Goal: Obtain resource: Download file/media

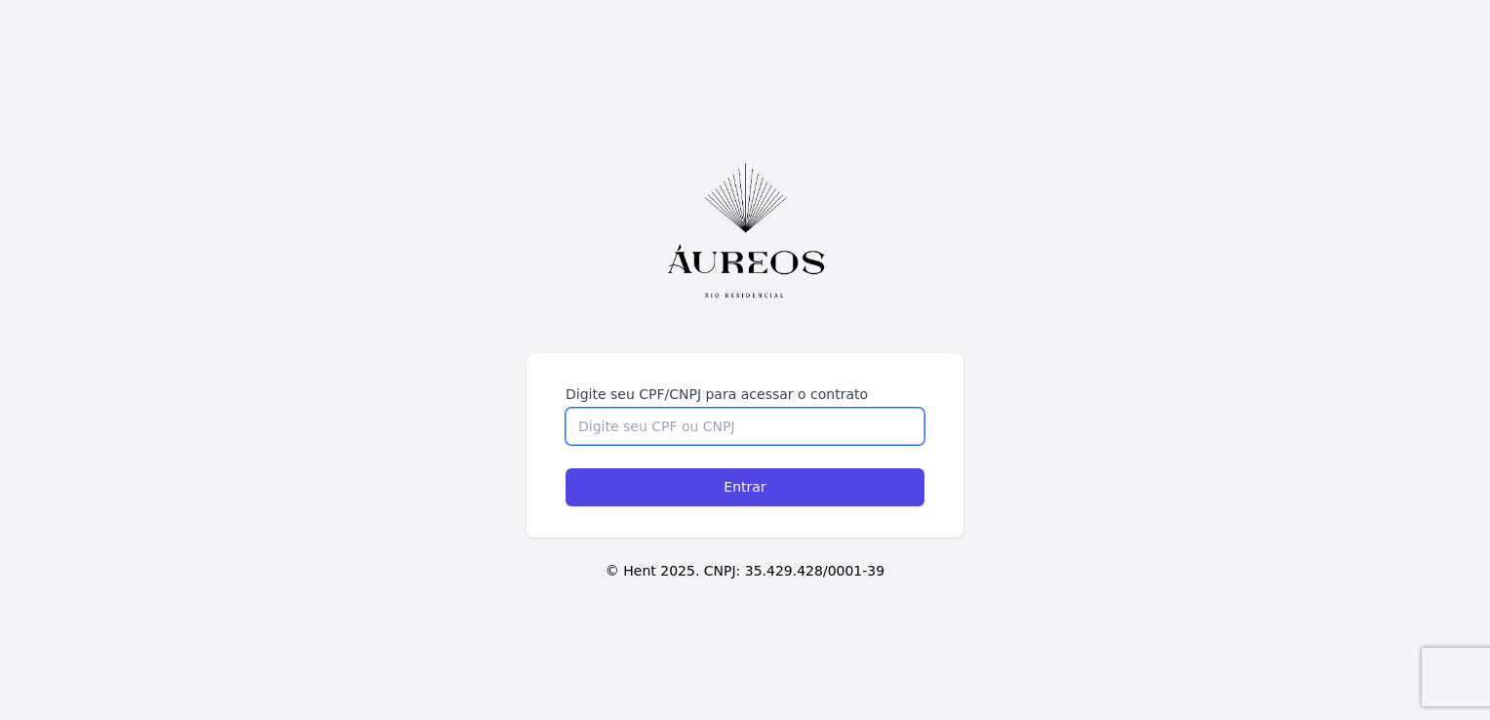
click at [654, 428] on input "Digite seu CPF/CNPJ para acessar o contrato" at bounding box center [745, 426] width 359 height 37
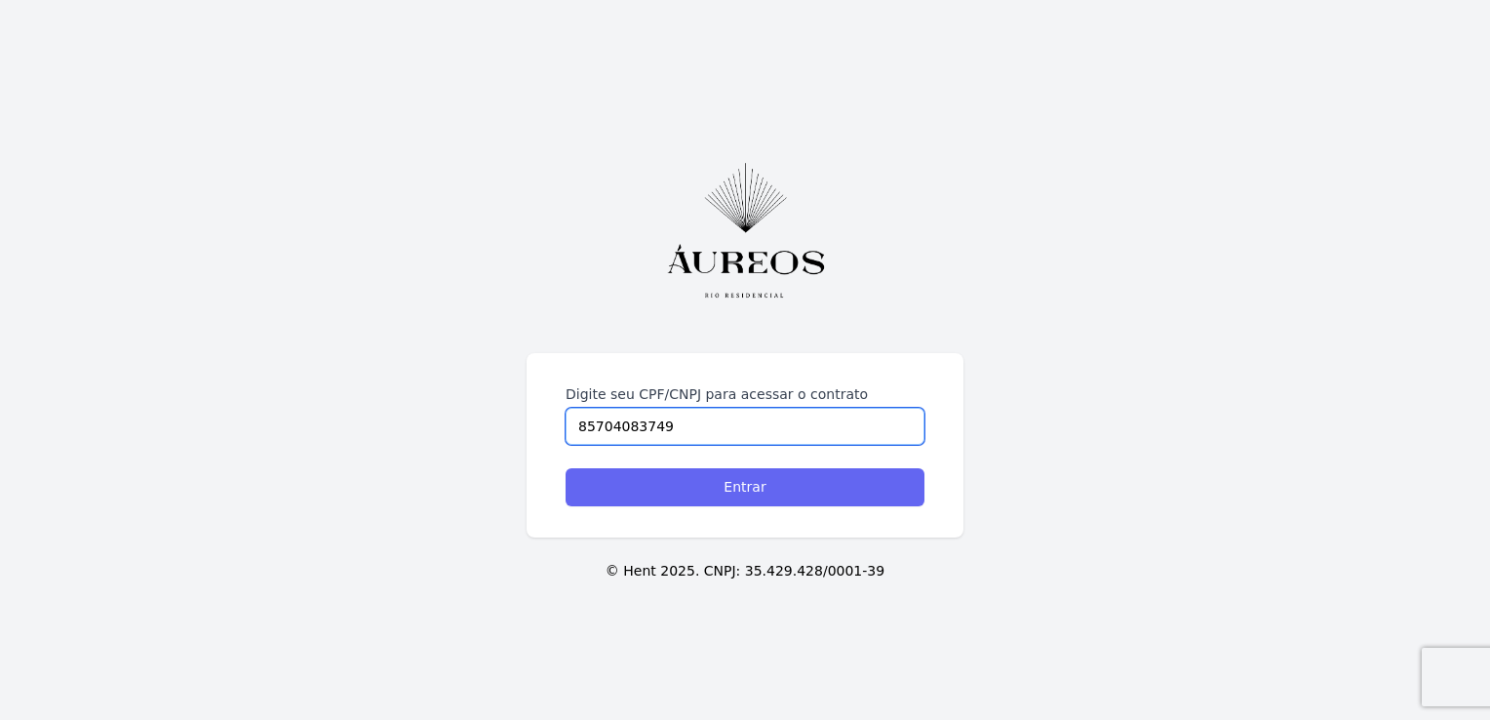
type input "85704083749"
click at [773, 497] on input "Entrar" at bounding box center [745, 487] width 359 height 38
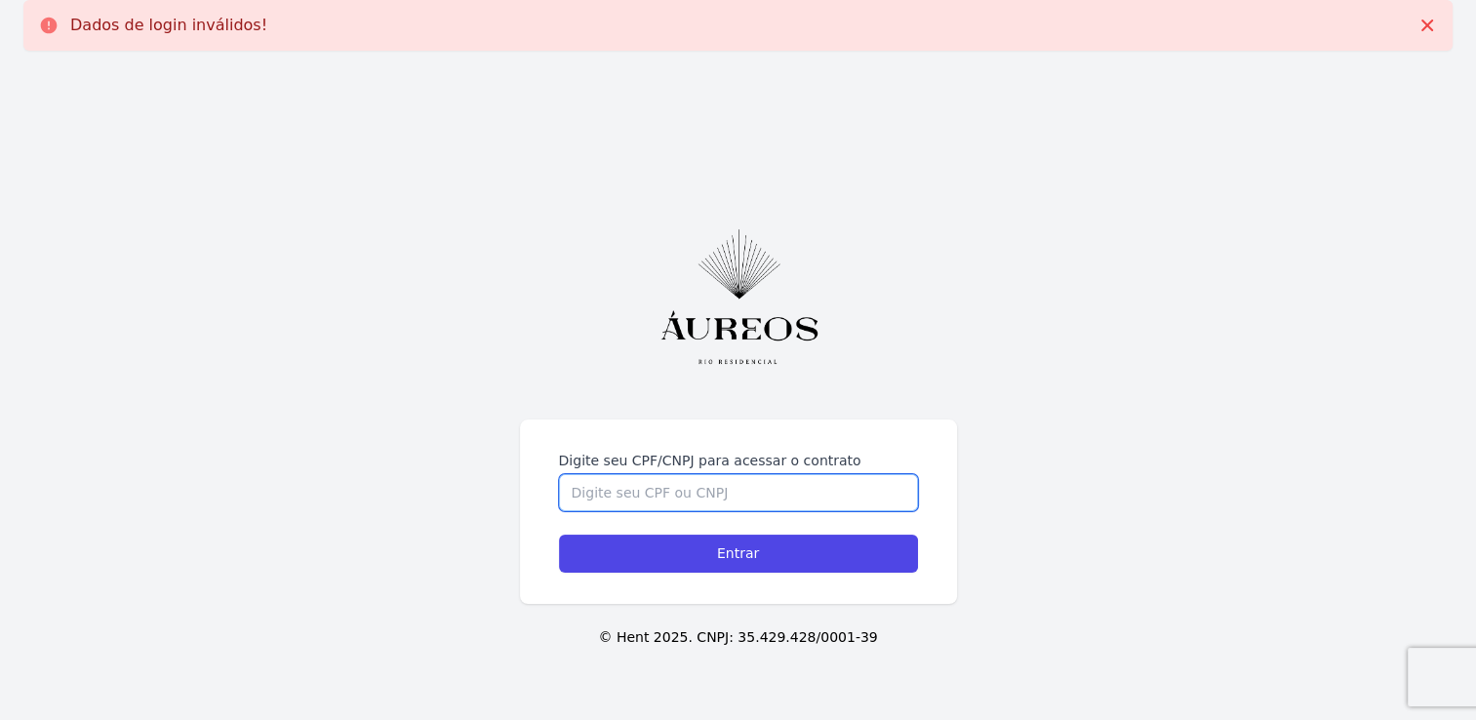
click at [696, 485] on input "Digite seu CPF/CNPJ para acessar o contrato" at bounding box center [738, 492] width 359 height 37
type input "/"
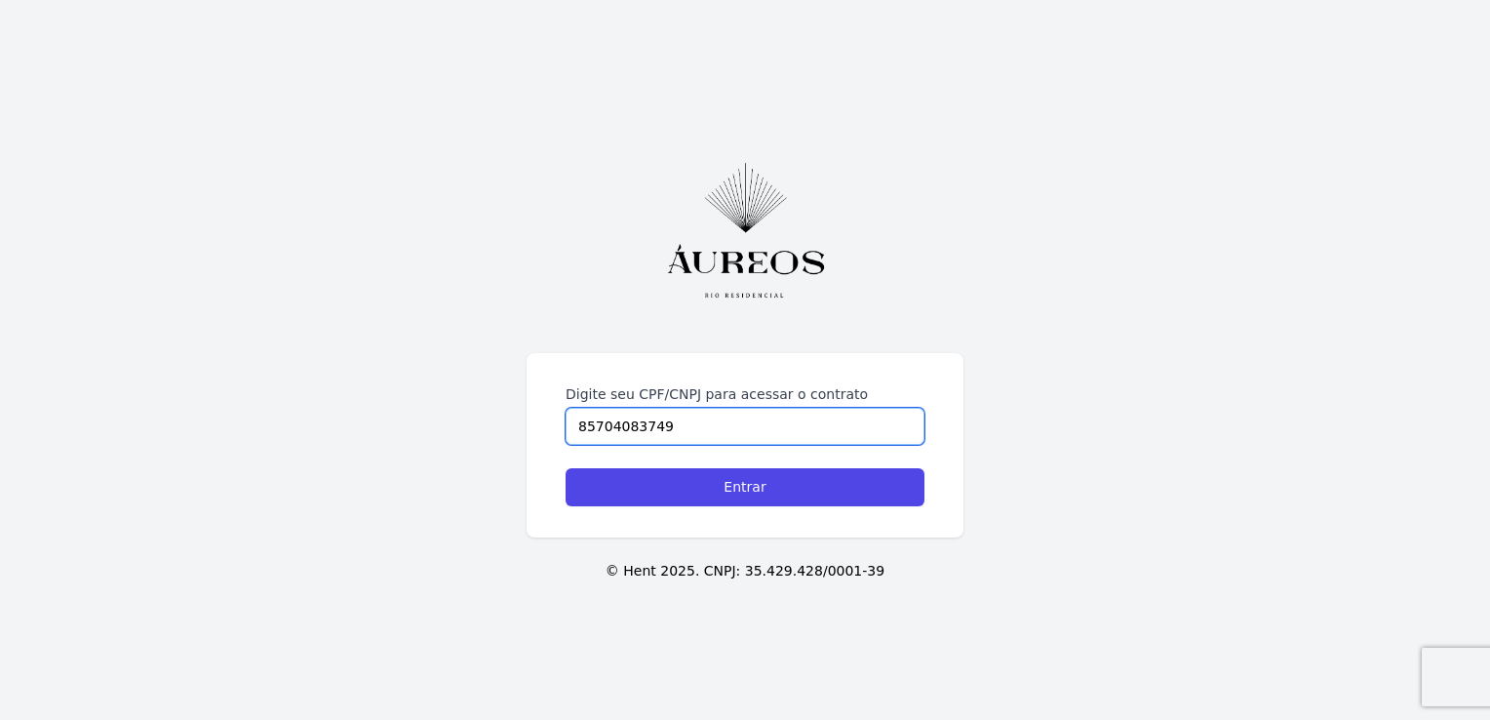
type input "85704083749"
click at [655, 432] on input "Digite seu CPF/CNPJ para acessar o contrato" at bounding box center [745, 426] width 359 height 37
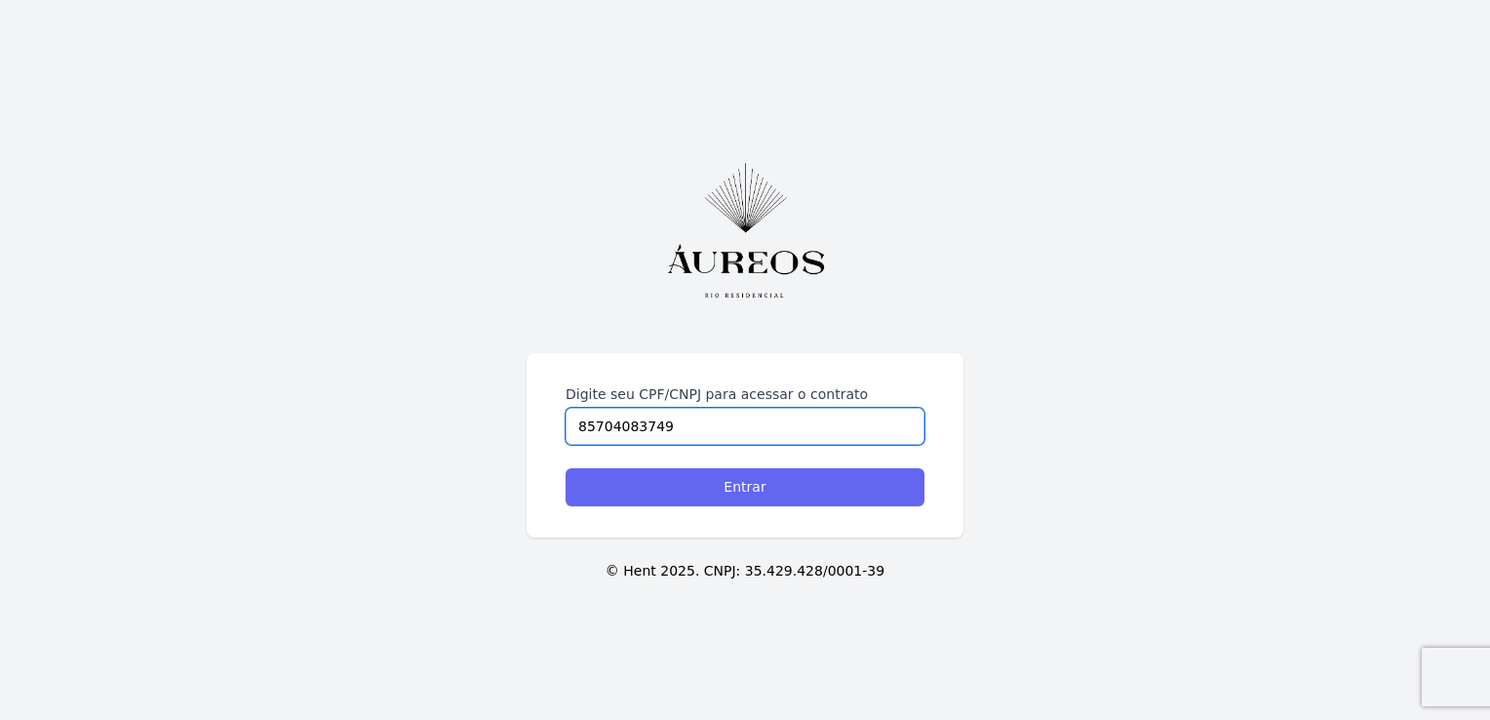
type input "85704083749"
click at [727, 493] on input "Entrar" at bounding box center [745, 487] width 359 height 38
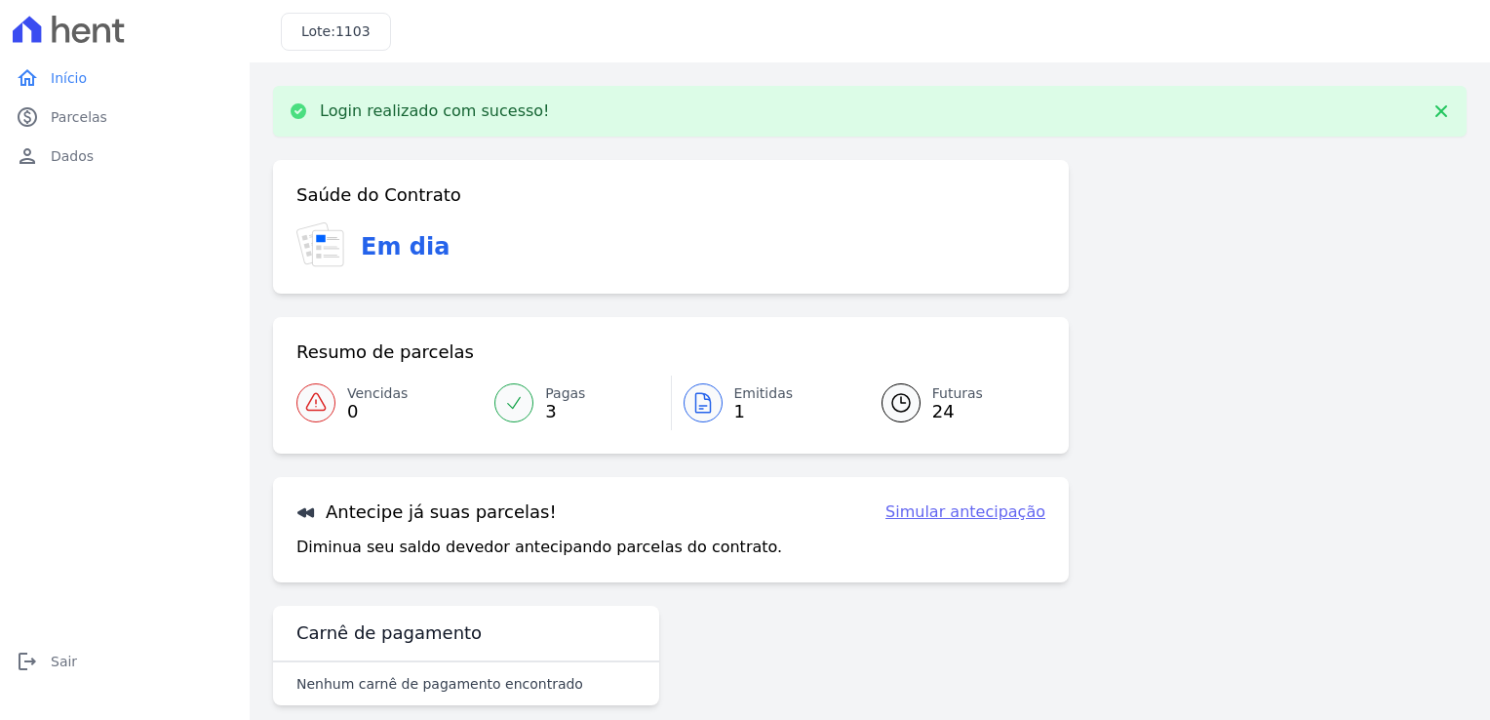
click at [745, 403] on span "Emitidas" at bounding box center [763, 393] width 59 height 20
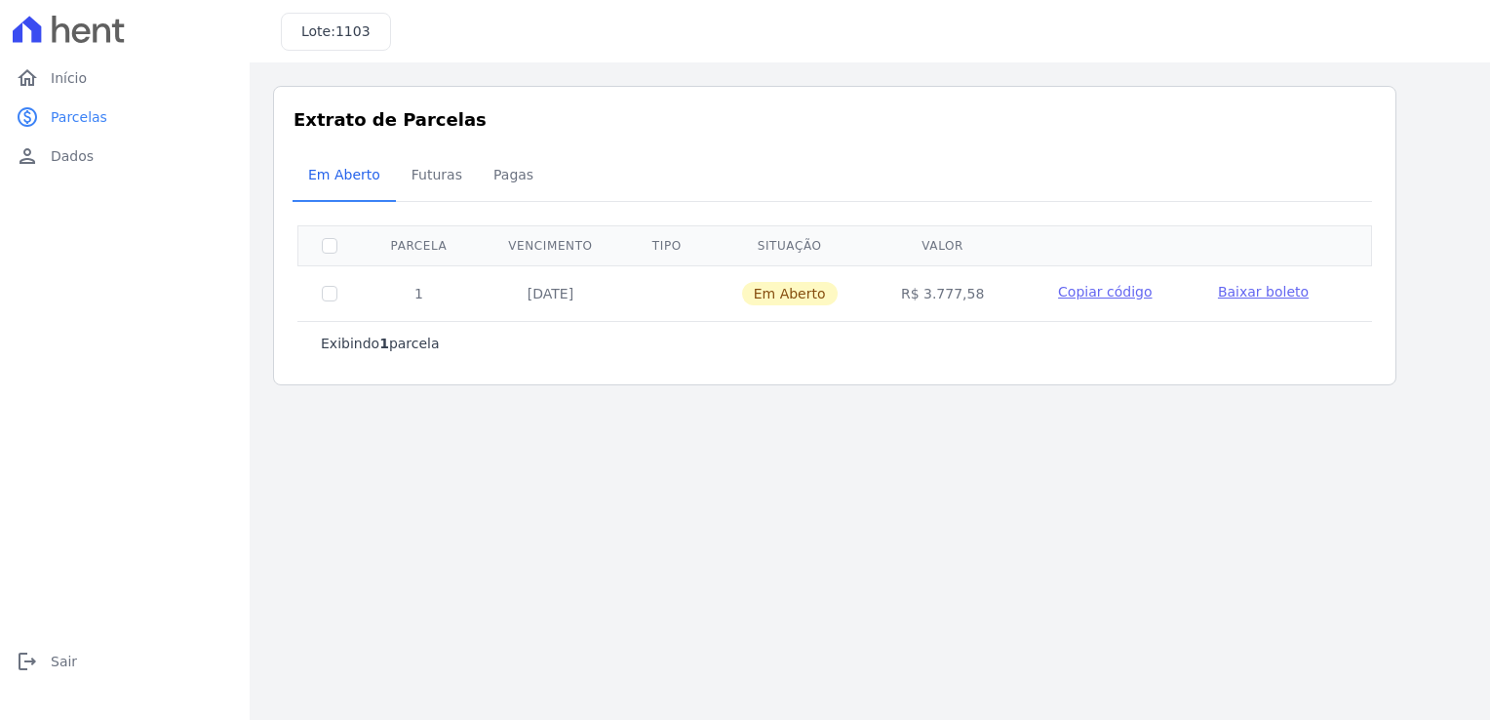
click at [1249, 288] on span "Baixar boleto" at bounding box center [1263, 292] width 91 height 16
